Goal: Transaction & Acquisition: Purchase product/service

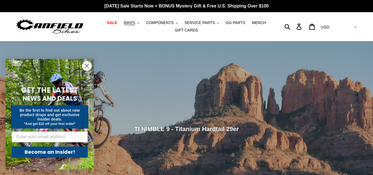
click at [90, 65] on circle "Close dialog" at bounding box center [86, 65] width 9 height 9
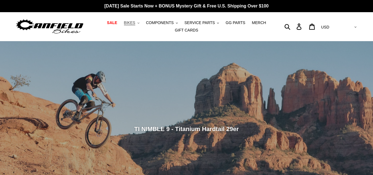
click at [134, 22] on span "BIKES" at bounding box center [129, 22] width 11 height 5
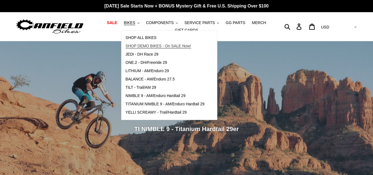
click at [152, 43] on link "SHOP DEMO BIKES - On SALE Now!" at bounding box center [165, 46] width 87 height 8
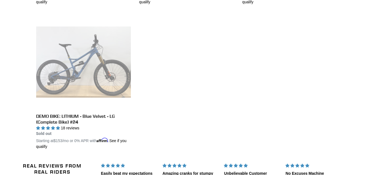
scroll to position [1017, 0]
